Goal: Book appointment/travel/reservation

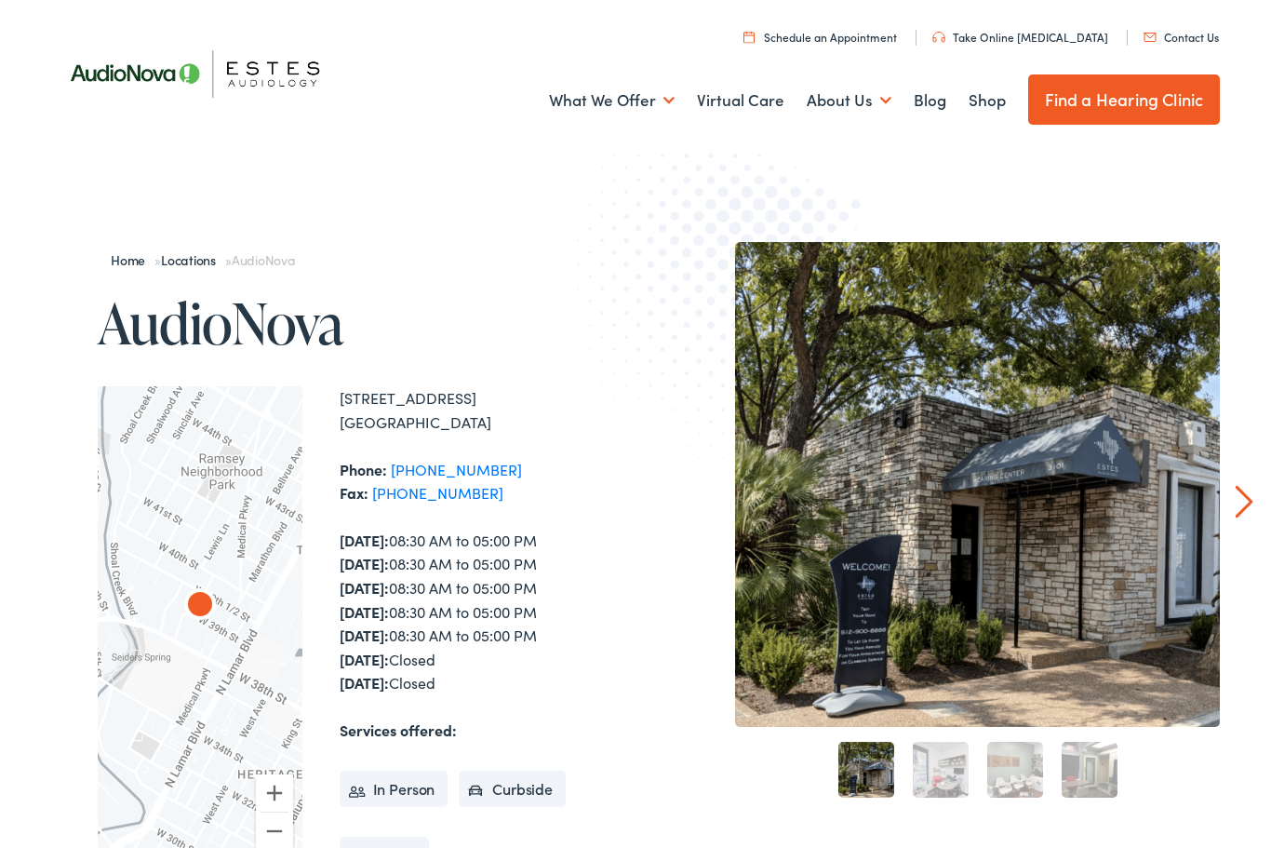
click at [875, 40] on link "Schedule an Appointment" at bounding box center [820, 37] width 154 height 16
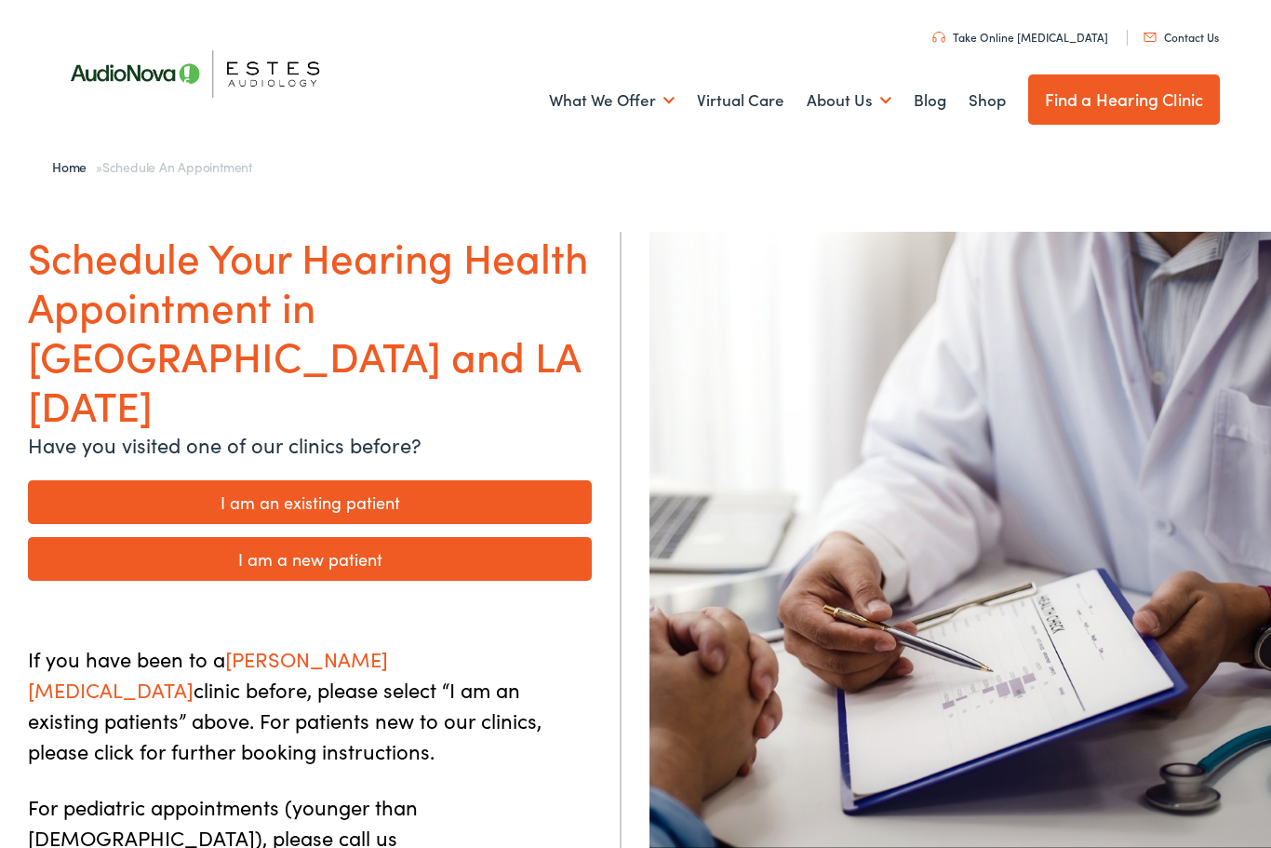
click at [116, 480] on link "I am an existing patient" at bounding box center [310, 502] width 564 height 44
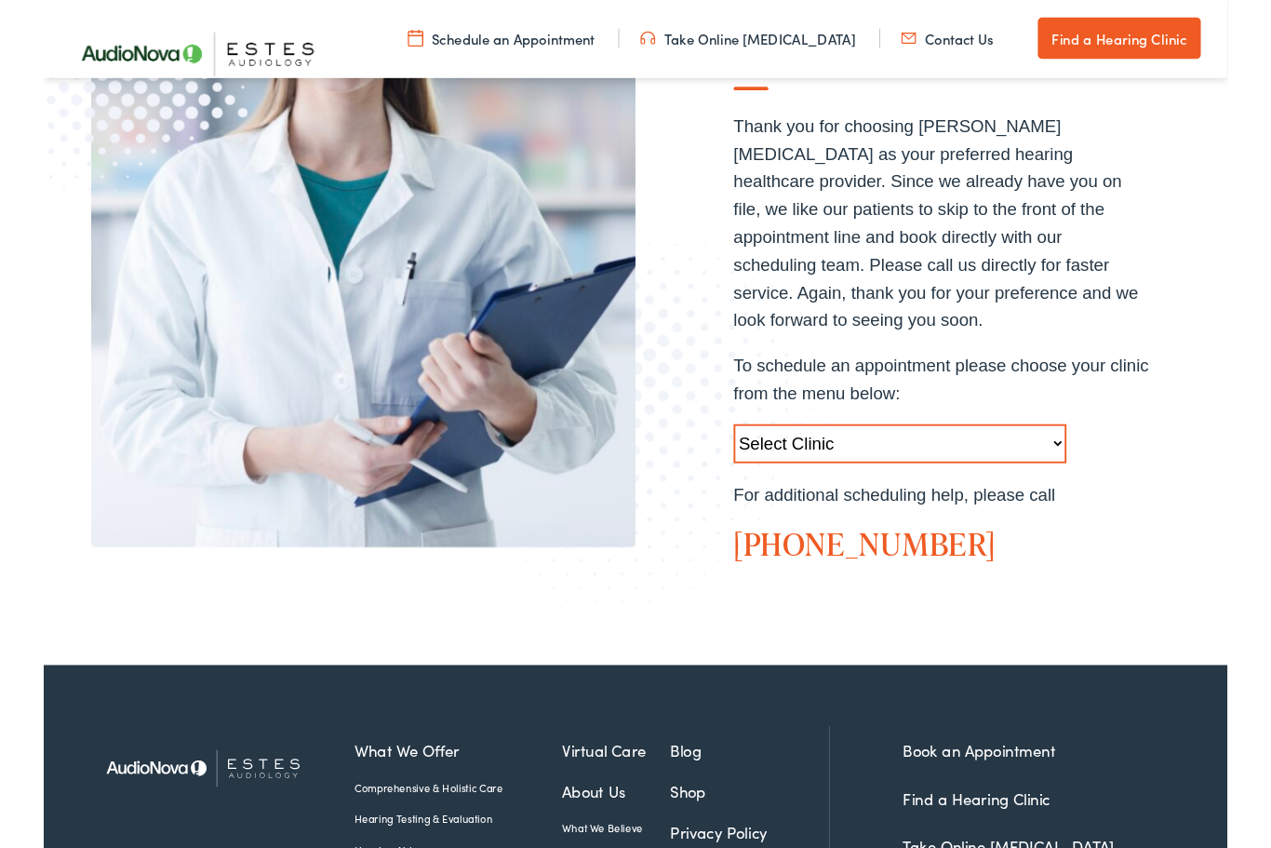
scroll to position [441, 0]
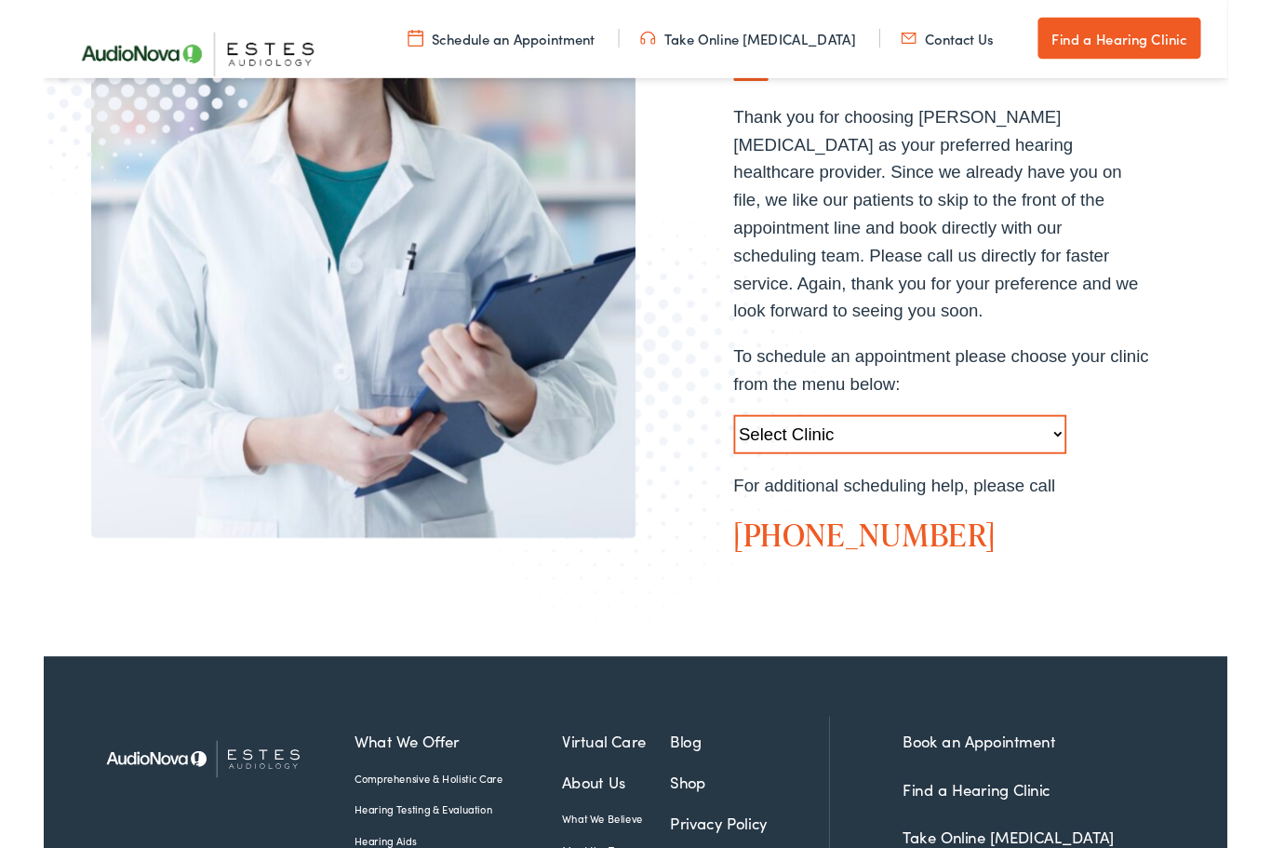
click at [1075, 446] on select "Select Clinic [GEOGRAPHIC_DATA]-[GEOGRAPHIC_DATA]-[GEOGRAPHIC_DATA] [STREET_ADD…" at bounding box center [919, 467] width 357 height 42
select select "[URL][DOMAIN_NAME]"
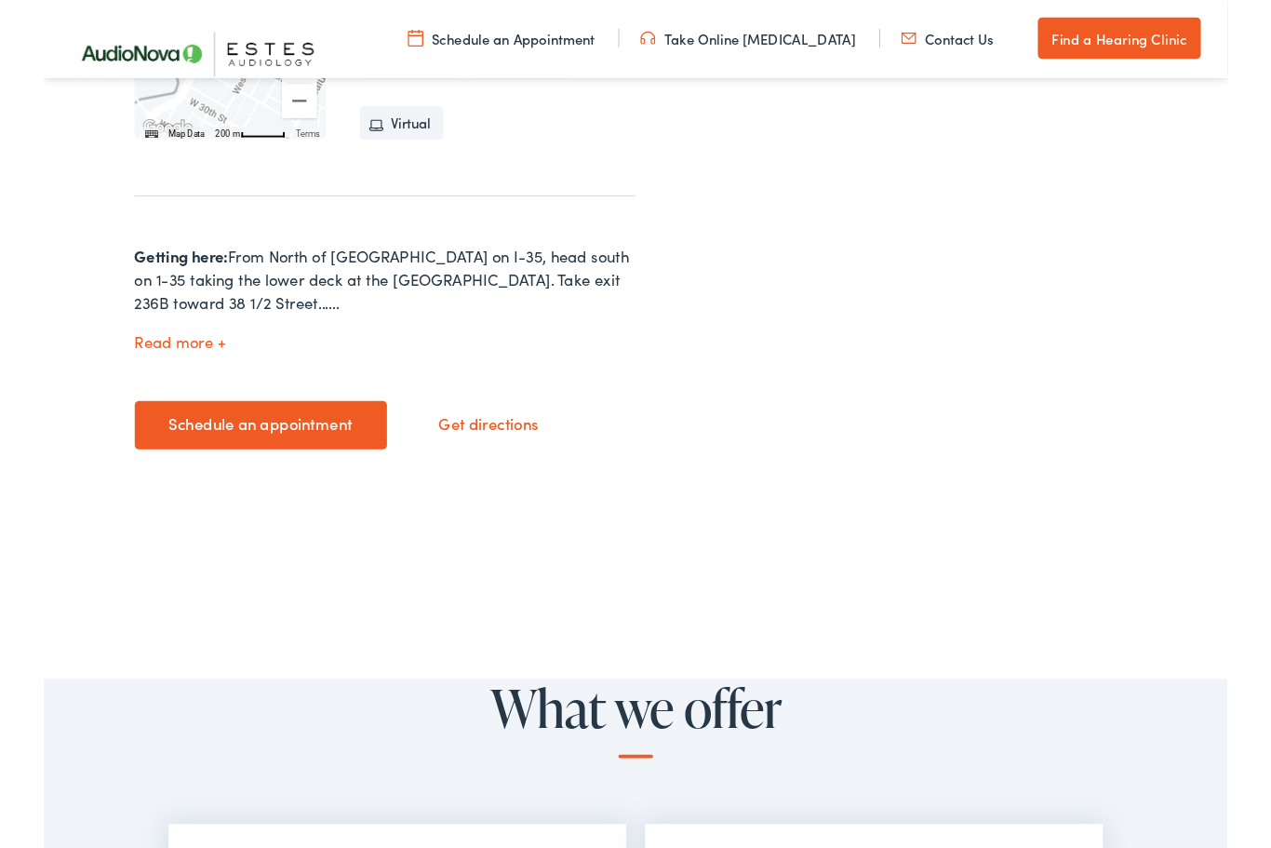
scroll to position [722, 0]
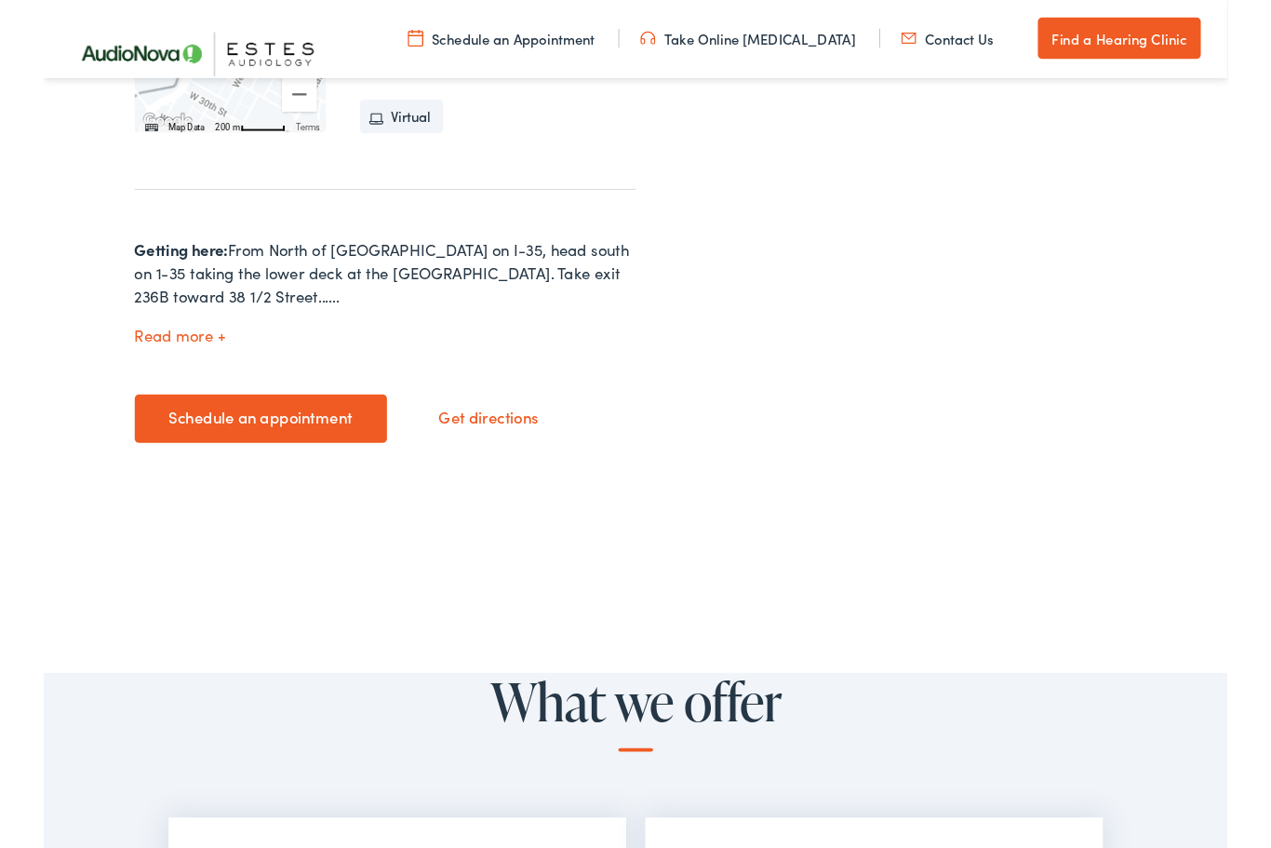
click at [274, 431] on link "Schedule an appointment" at bounding box center [233, 449] width 271 height 52
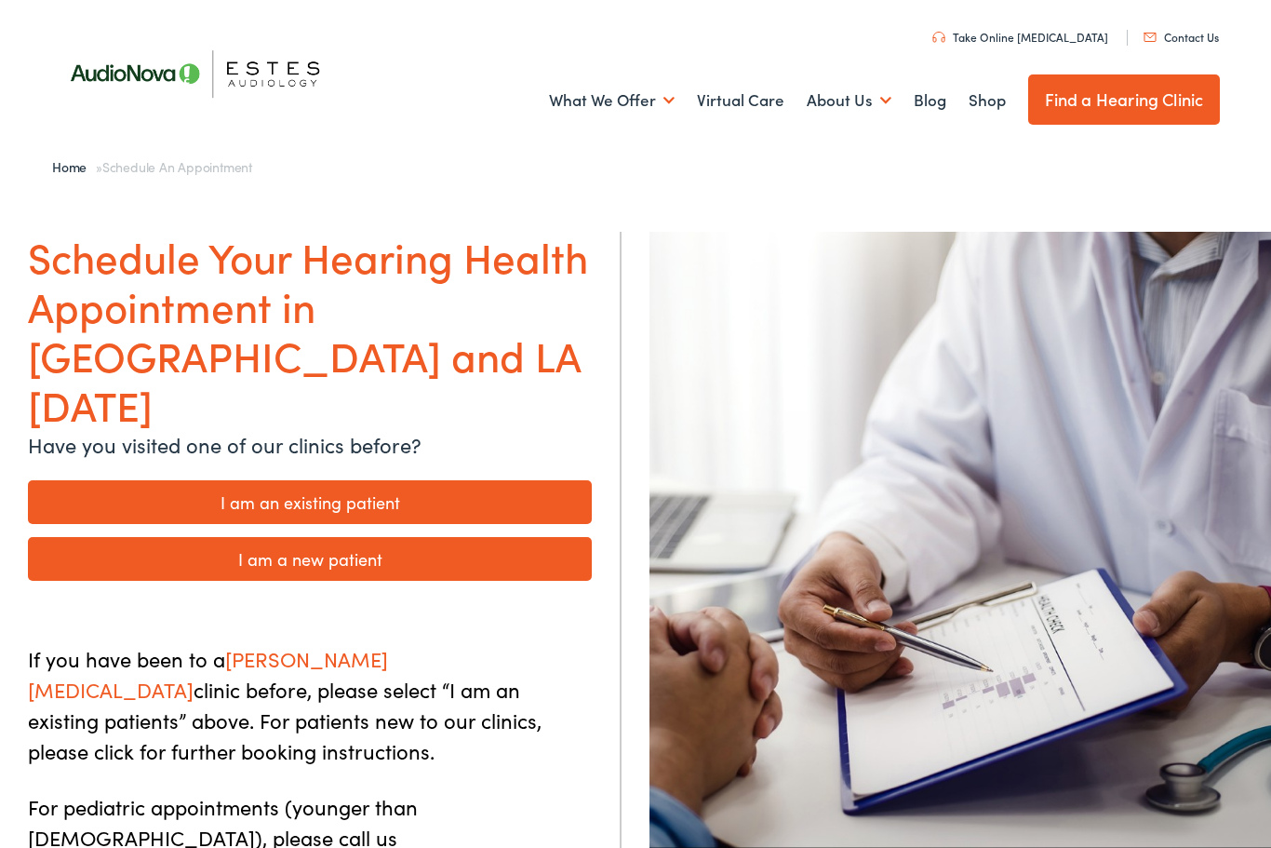
click at [473, 480] on link "I am an existing patient" at bounding box center [310, 502] width 564 height 44
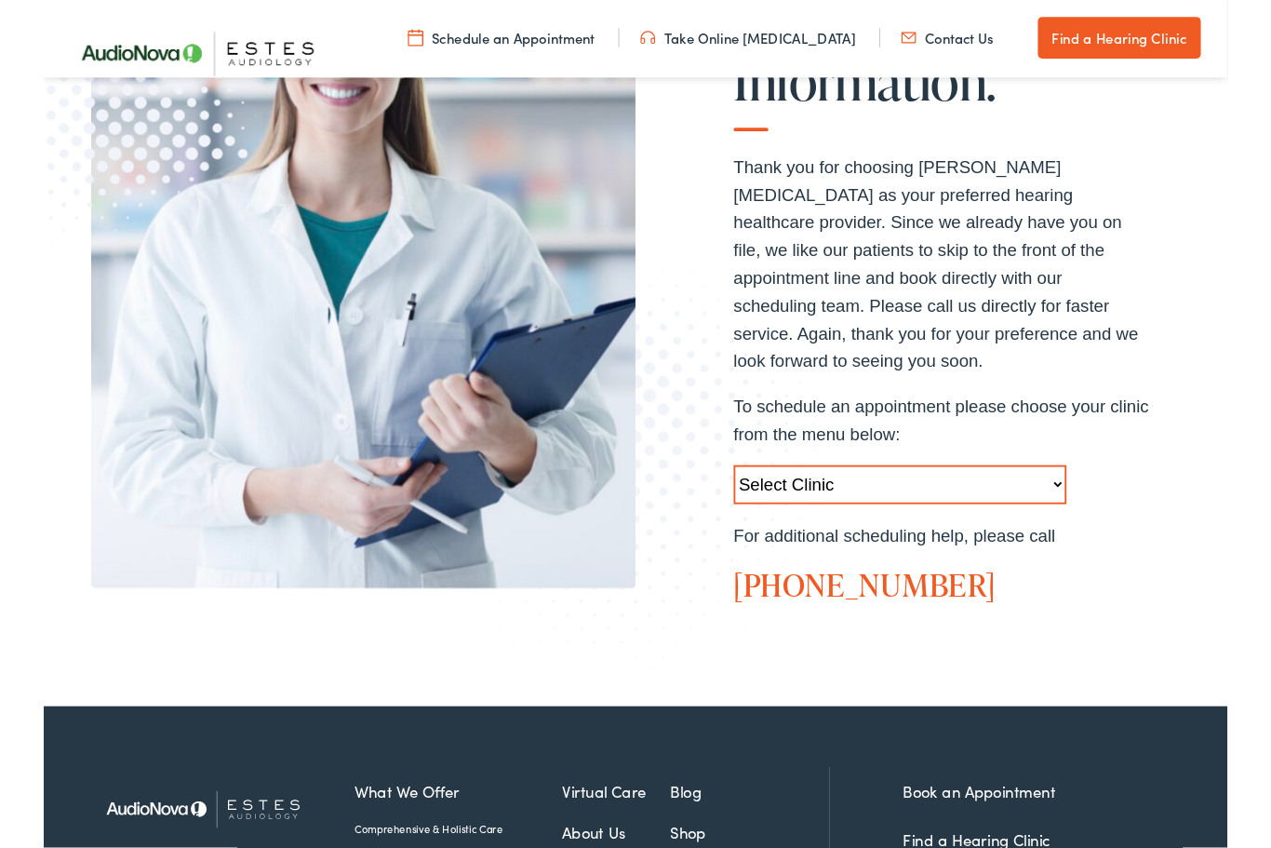
scroll to position [433, 0]
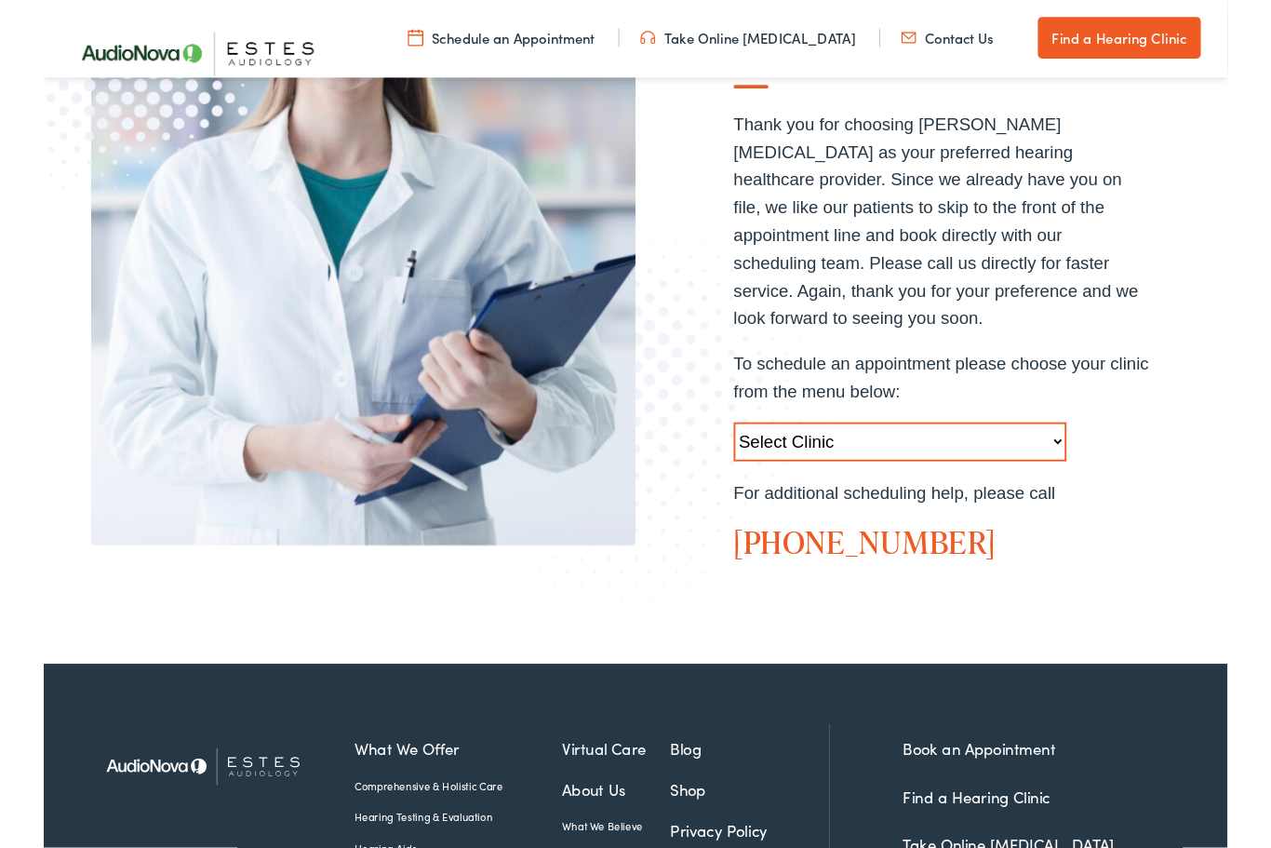
click at [1018, 454] on select "Select Clinic Austin-TX-AudioNova 1206 W. 38th Street Boerne-TX-AudioNova 1112 …" at bounding box center [919, 475] width 357 height 42
select select "https://hearlifeagain.alpacaaudiology.com/locations/dripping-springs/"
